Goal: Task Accomplishment & Management: Manage account settings

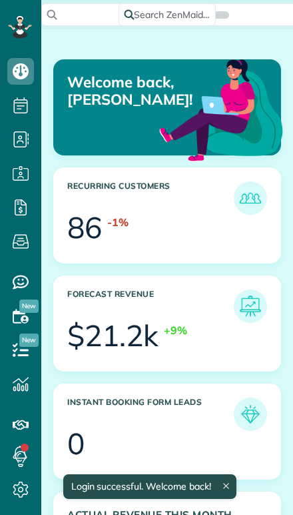
scroll to position [95, 213]
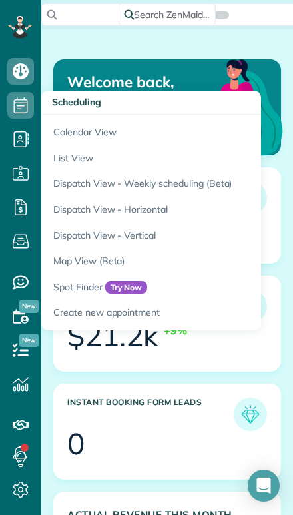
click at [63, 131] on link "Calendar View" at bounding box center [207, 130] width 333 height 31
click at [89, 145] on link "Calendar View" at bounding box center [207, 130] width 333 height 31
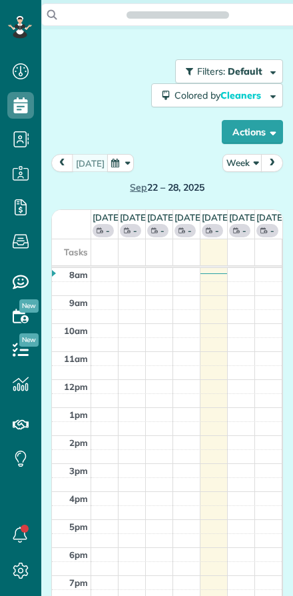
scroll to position [6, 6]
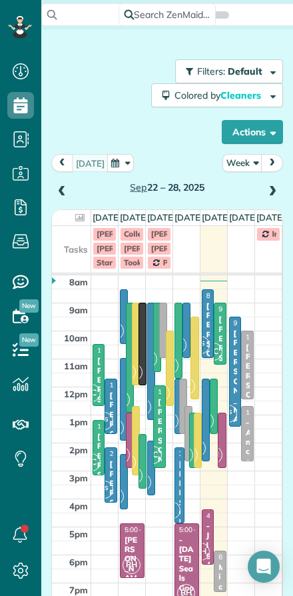
click at [245, 166] on button "Week" at bounding box center [243, 163] width 40 height 18
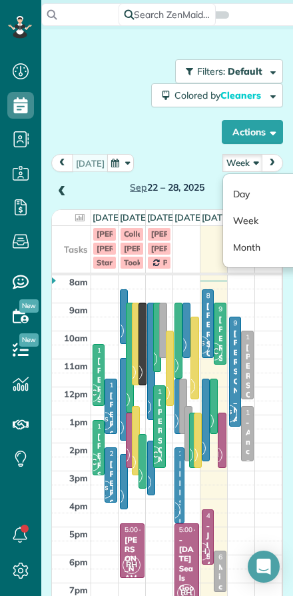
click at [237, 189] on link "Day" at bounding box center [275, 194] width 105 height 27
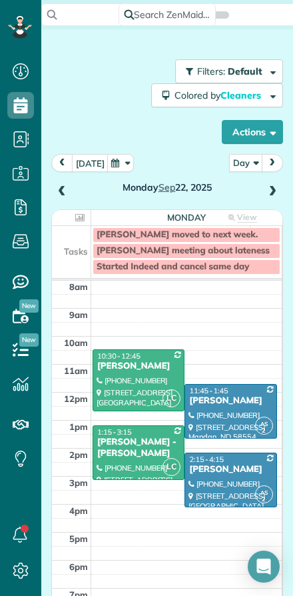
click at [85, 161] on button "[DATE]" at bounding box center [90, 163] width 37 height 18
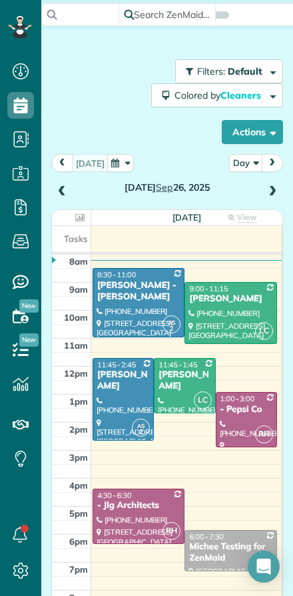
click at [278, 188] on span at bounding box center [272, 192] width 15 height 12
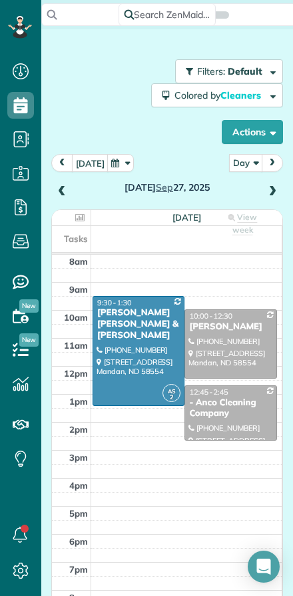
click at [65, 190] on span at bounding box center [62, 192] width 15 height 12
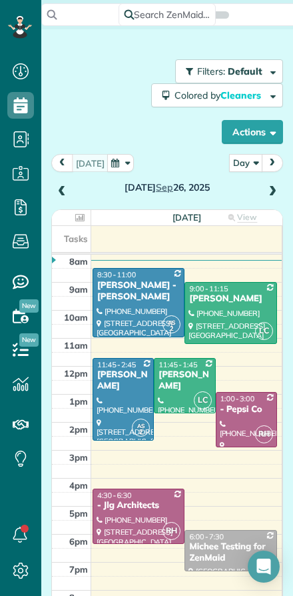
click at [277, 192] on span at bounding box center [272, 192] width 15 height 12
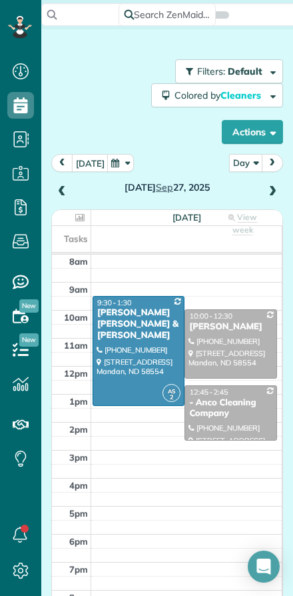
click at [62, 188] on span at bounding box center [62, 192] width 15 height 12
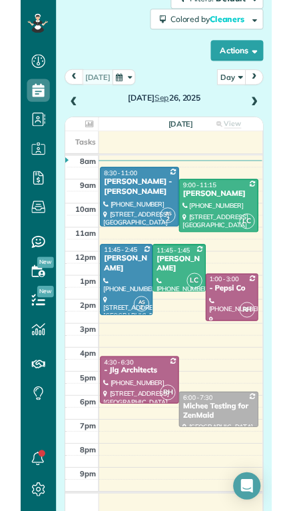
scroll to position [75, 0]
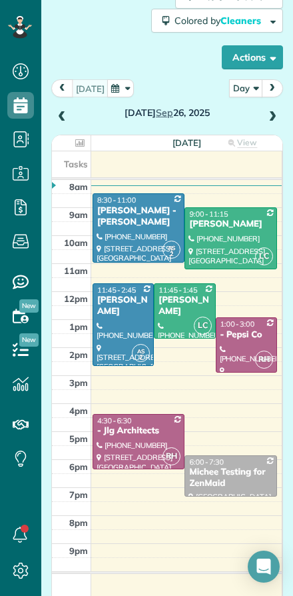
click at [61, 118] on span at bounding box center [62, 117] width 15 height 12
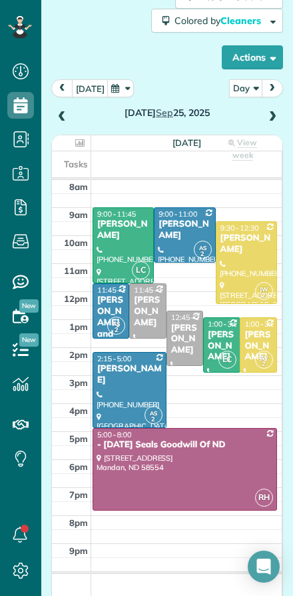
click at [107, 309] on div "[PERSON_NAME] and [PERSON_NAME]" at bounding box center [111, 334] width 29 height 79
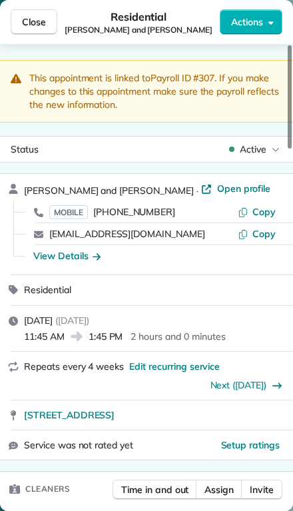
click at [27, 15] on span "Close" at bounding box center [34, 21] width 24 height 13
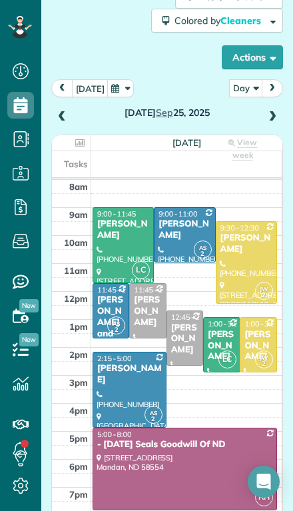
click at [119, 214] on div at bounding box center [123, 245] width 60 height 75
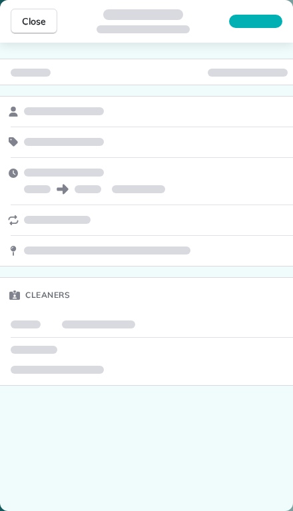
click at [25, 16] on span "Close" at bounding box center [34, 21] width 24 height 13
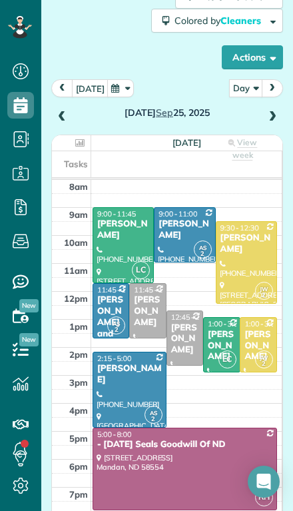
click at [273, 111] on span at bounding box center [272, 117] width 15 height 12
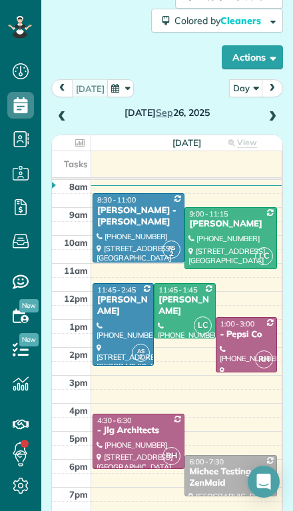
click at [57, 111] on span at bounding box center [62, 117] width 15 height 12
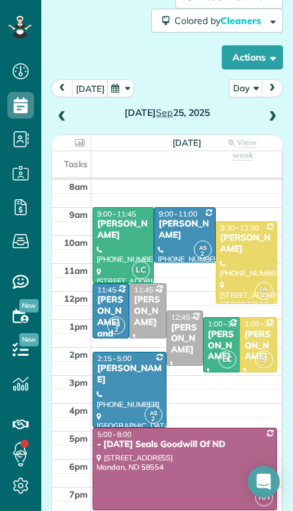
click at [178, 213] on div at bounding box center [185, 235] width 60 height 54
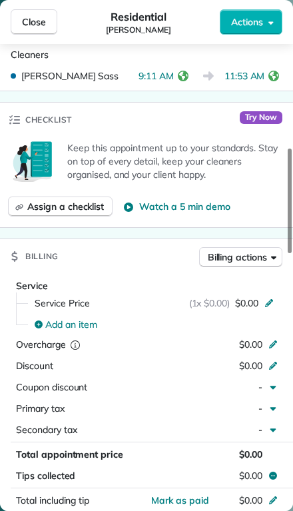
scroll to position [492, 0]
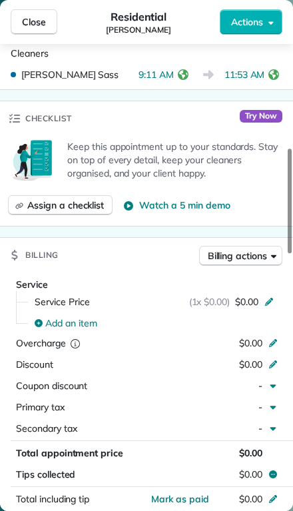
click at [270, 294] on div "Service Price (1x $0.00) $0.00" at bounding box center [155, 302] width 253 height 19
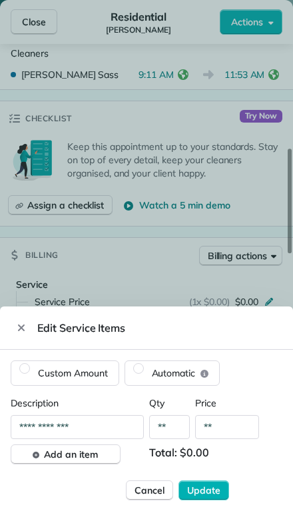
click at [225, 428] on input "**" at bounding box center [227, 427] width 64 height 24
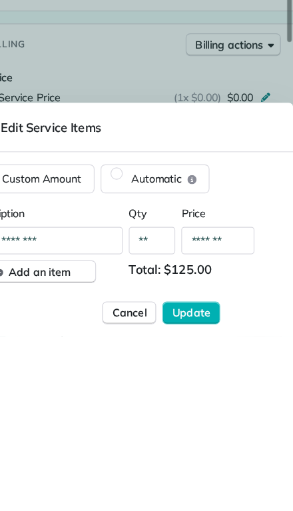
type input "*******"
click at [187, 484] on span "Update" at bounding box center [203, 490] width 33 height 13
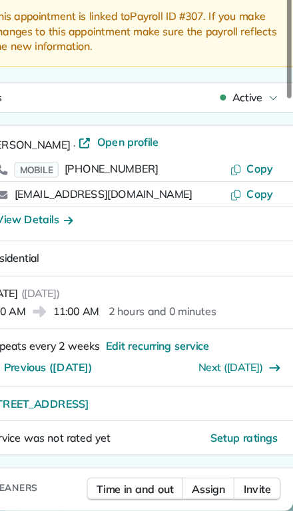
scroll to position [0, 0]
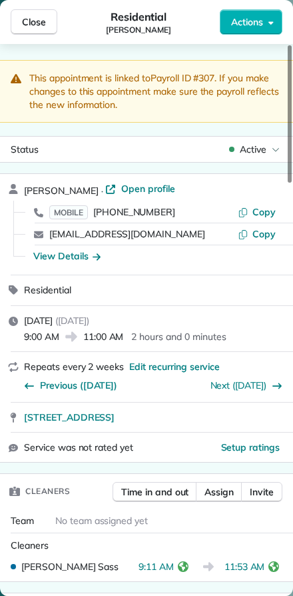
click at [31, 23] on span "Close" at bounding box center [34, 21] width 24 height 13
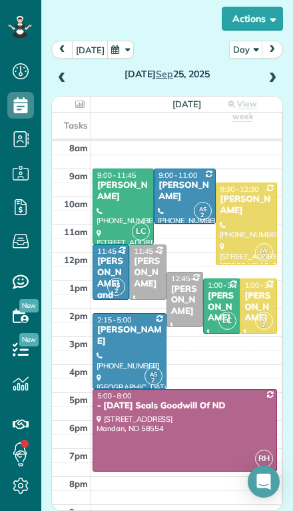
scroll to position [113, 0]
click at [125, 321] on div at bounding box center [129, 351] width 73 height 74
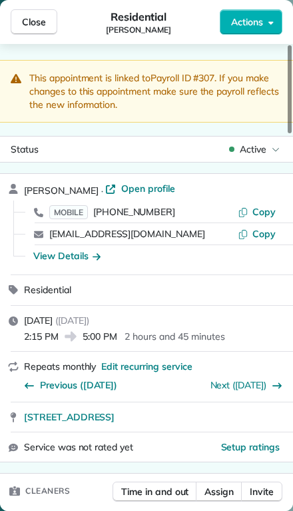
click at [35, 15] on button "Close" at bounding box center [34, 21] width 47 height 25
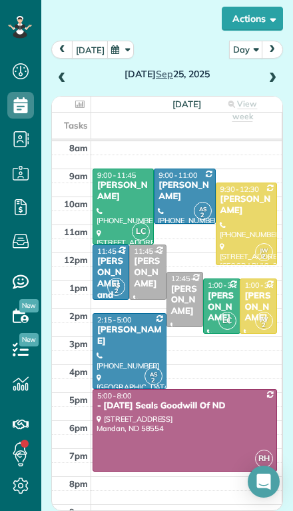
click at [125, 361] on div at bounding box center [129, 351] width 73 height 74
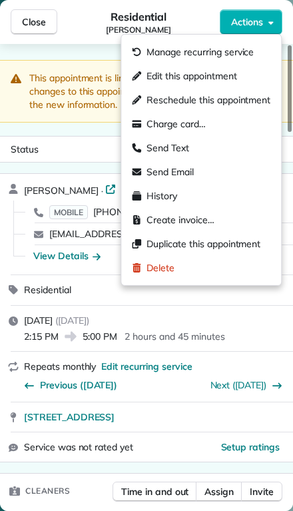
click at [155, 77] on span "Edit this appointment" at bounding box center [192, 75] width 90 height 13
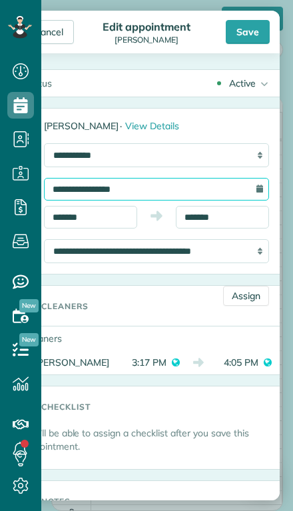
click at [96, 187] on input "**********" at bounding box center [156, 189] width 225 height 23
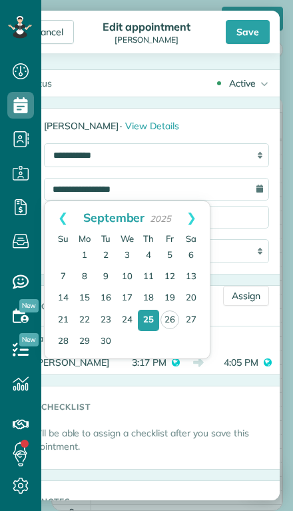
click at [171, 320] on link "26" at bounding box center [170, 320] width 19 height 19
type input "**********"
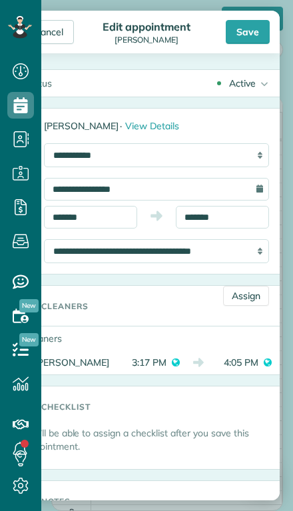
click at [252, 33] on div "Save" at bounding box center [248, 32] width 44 height 24
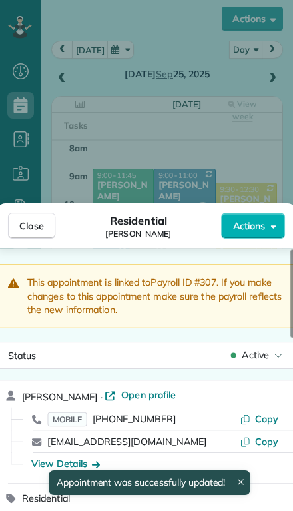
scroll to position [112, 0]
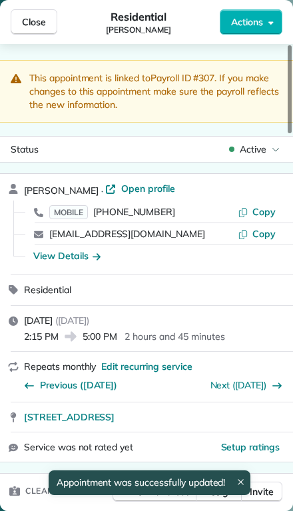
click at [40, 23] on span "Close" at bounding box center [34, 21] width 24 height 13
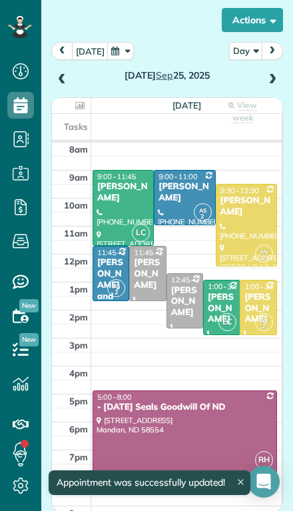
click at [277, 76] on span at bounding box center [272, 80] width 15 height 12
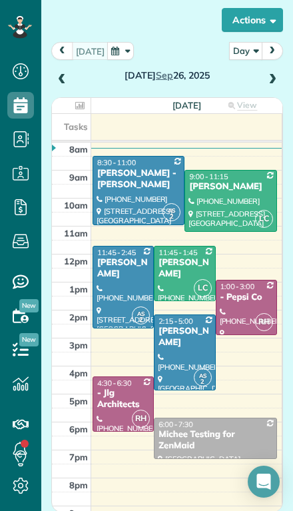
click at [177, 357] on div at bounding box center [185, 352] width 60 height 74
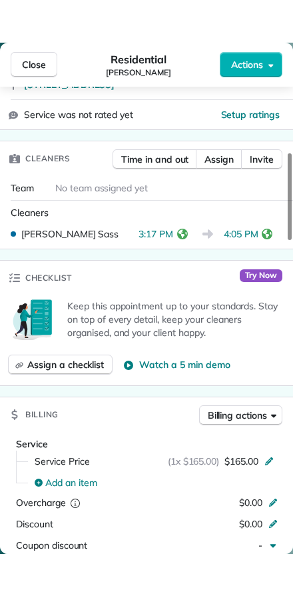
scroll to position [373, 0]
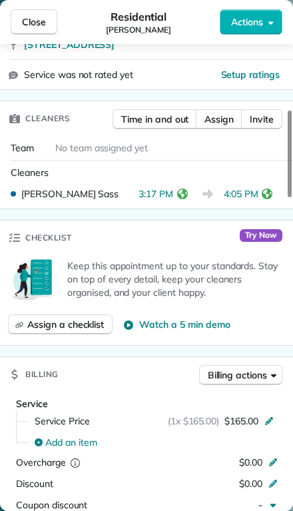
click at [161, 197] on span "3:17 PM" at bounding box center [156, 193] width 35 height 13
click at [179, 191] on icon "reset" at bounding box center [182, 194] width 11 height 11
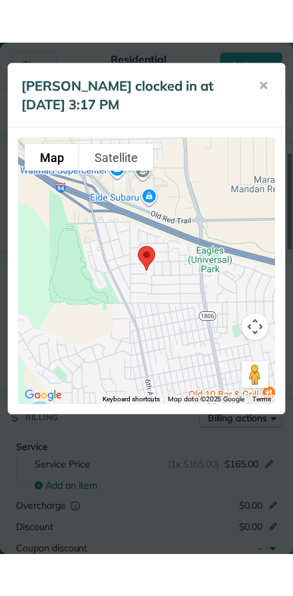
scroll to position [596, 41]
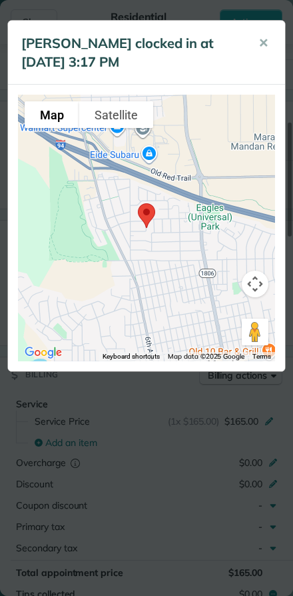
click at [269, 34] on button "✕" at bounding box center [264, 43] width 30 height 32
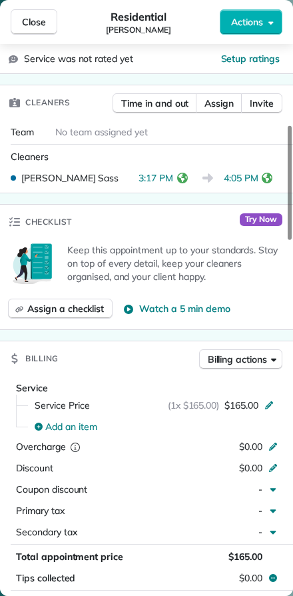
scroll to position [388, 0]
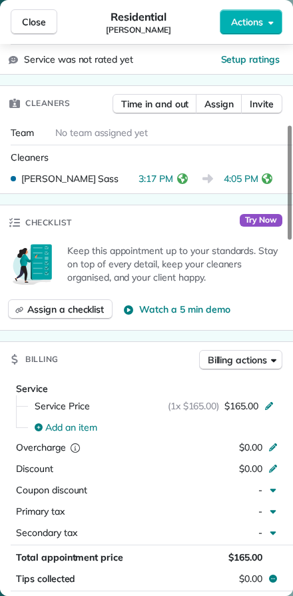
click at [168, 173] on span "3:17 PM" at bounding box center [156, 178] width 35 height 13
click at [144, 103] on span "Time in and out" at bounding box center [154, 103] width 67 height 13
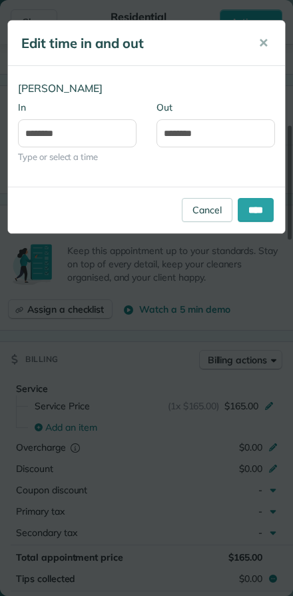
click at [205, 212] on link "Cancel" at bounding box center [207, 210] width 51 height 24
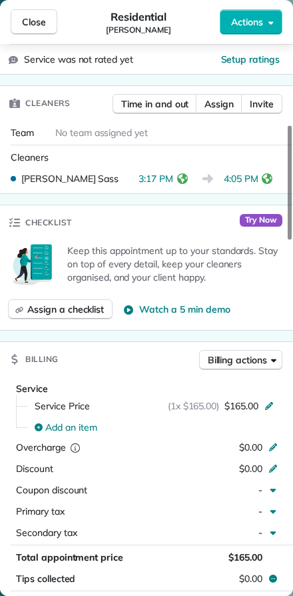
click at [231, 103] on span "Assign" at bounding box center [219, 103] width 29 height 13
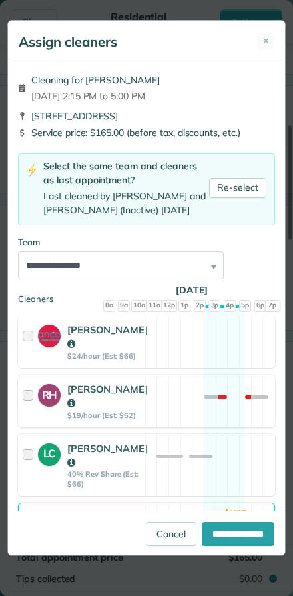
click at [152, 538] on link "Cancel" at bounding box center [171, 534] width 51 height 24
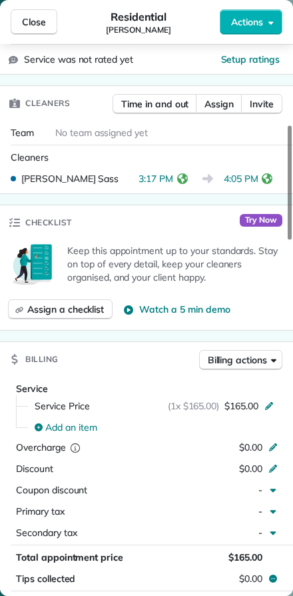
click at [175, 182] on div "3:17 PM" at bounding box center [165, 178] width 53 height 13
click at [179, 173] on icon "reset" at bounding box center [182, 178] width 11 height 11
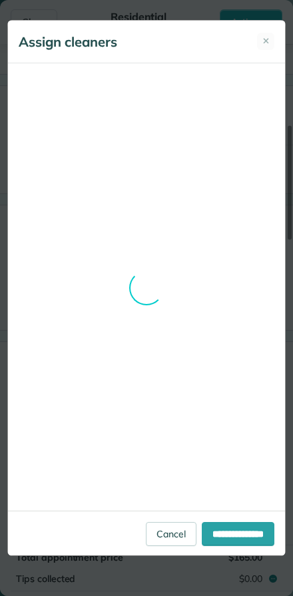
click at [151, 540] on div "**********" at bounding box center [146, 288] width 279 height 536
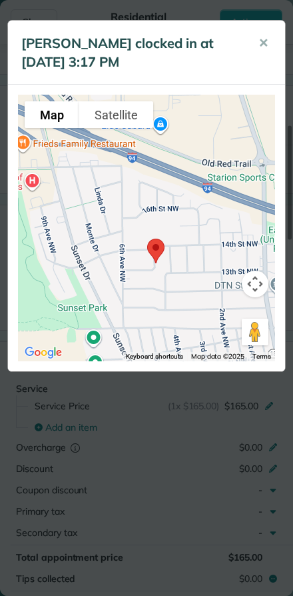
click at [256, 48] on button "✕" at bounding box center [264, 43] width 30 height 32
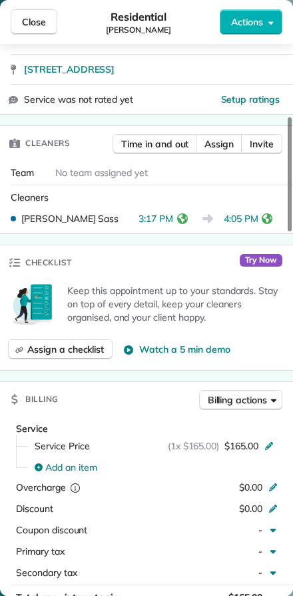
scroll to position [349, 0]
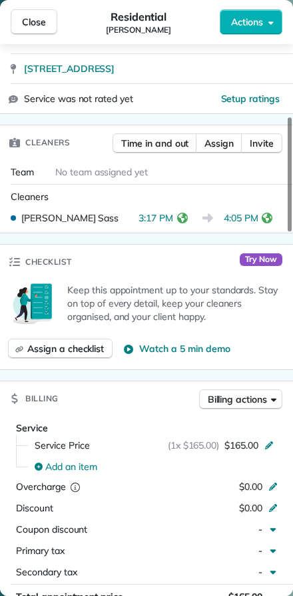
click at [265, 222] on icon "reset" at bounding box center [267, 218] width 11 height 11
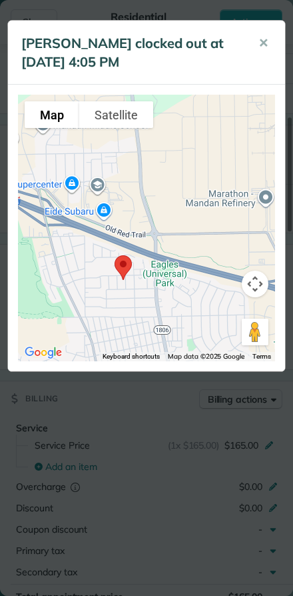
click at [263, 52] on button "✕" at bounding box center [264, 43] width 30 height 32
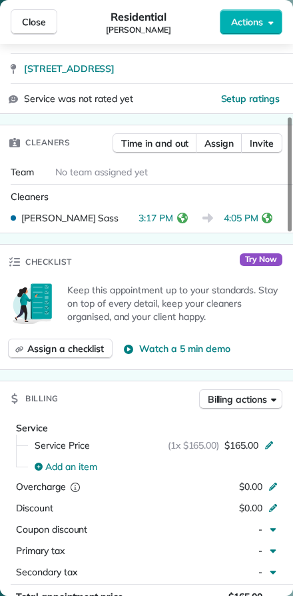
click at [29, 27] on span "Close" at bounding box center [34, 21] width 24 height 13
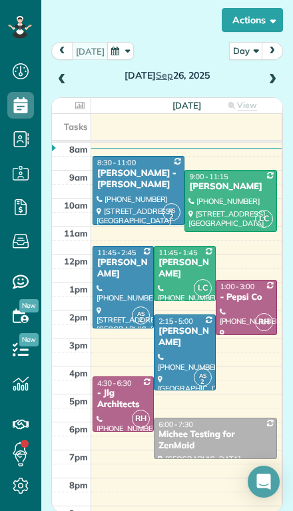
scroll to position [541, 41]
click at [173, 325] on div at bounding box center [185, 352] width 60 height 74
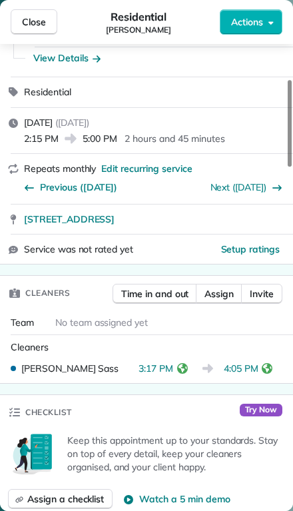
scroll to position [195, 0]
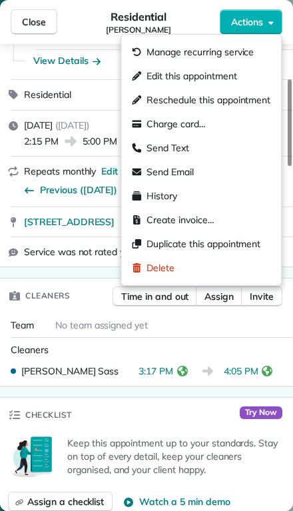
click at [151, 80] on span "Edit this appointment" at bounding box center [192, 75] width 90 height 13
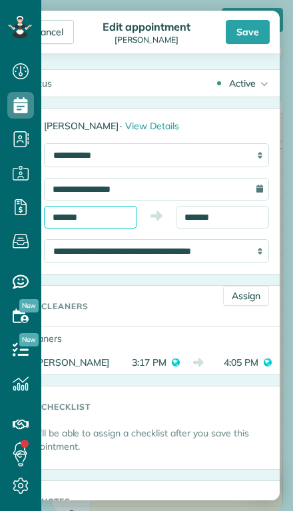
click at [92, 214] on input "*******" at bounding box center [90, 217] width 93 height 23
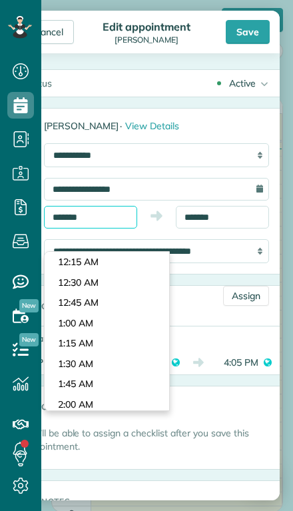
scroll to position [1100, 0]
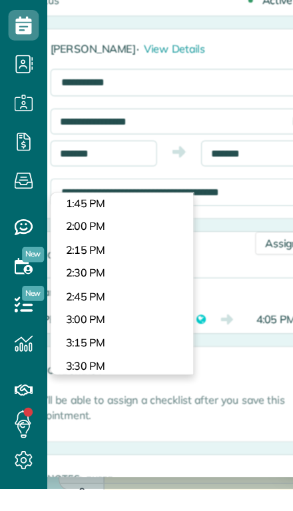
click at [58, 233] on body "Dashboard Scheduling Calendar View List View Dispatch View - Weekly scheduling …" at bounding box center [146, 255] width 293 height 511
type input "*******"
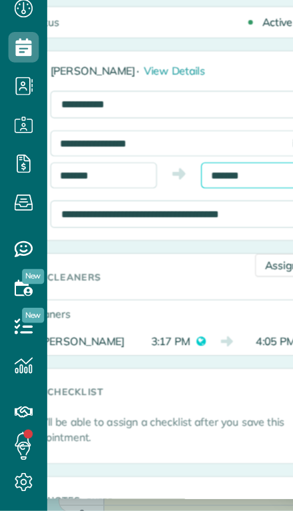
click at [201, 206] on input "*******" at bounding box center [222, 217] width 93 height 23
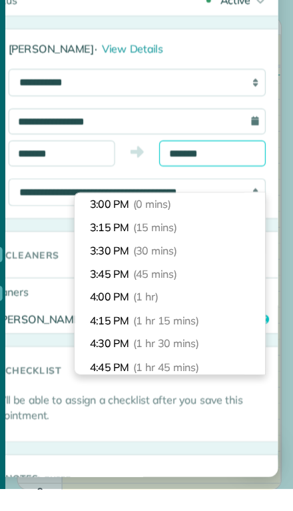
scroll to position [140, 0]
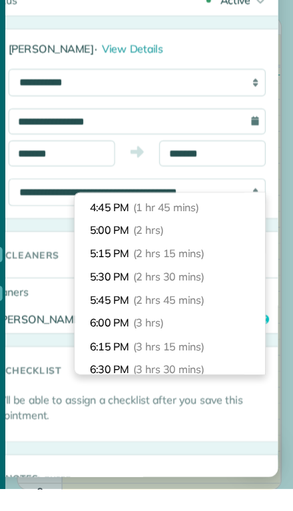
click at [102, 315] on li "5:30 PM (2 hrs 30 mins)" at bounding box center [185, 325] width 167 height 21
type input "*******"
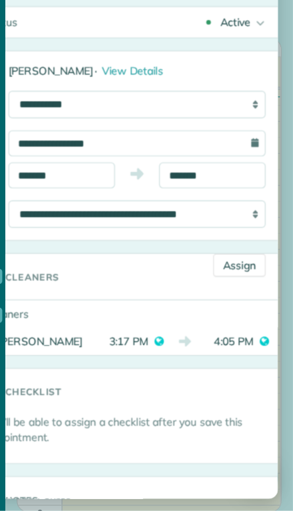
scroll to position [0, 0]
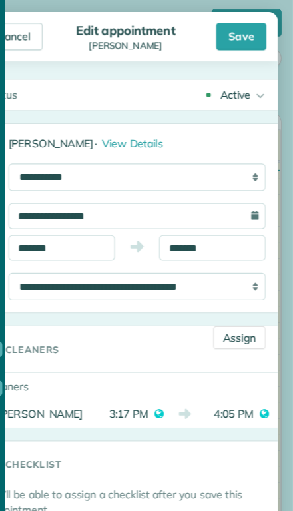
click at [226, 21] on div "Save" at bounding box center [248, 32] width 44 height 24
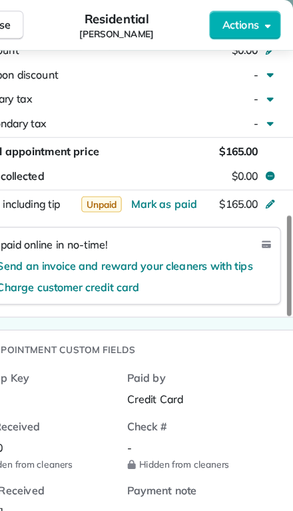
scroll to position [812, 0]
